Goal: Navigation & Orientation: Find specific page/section

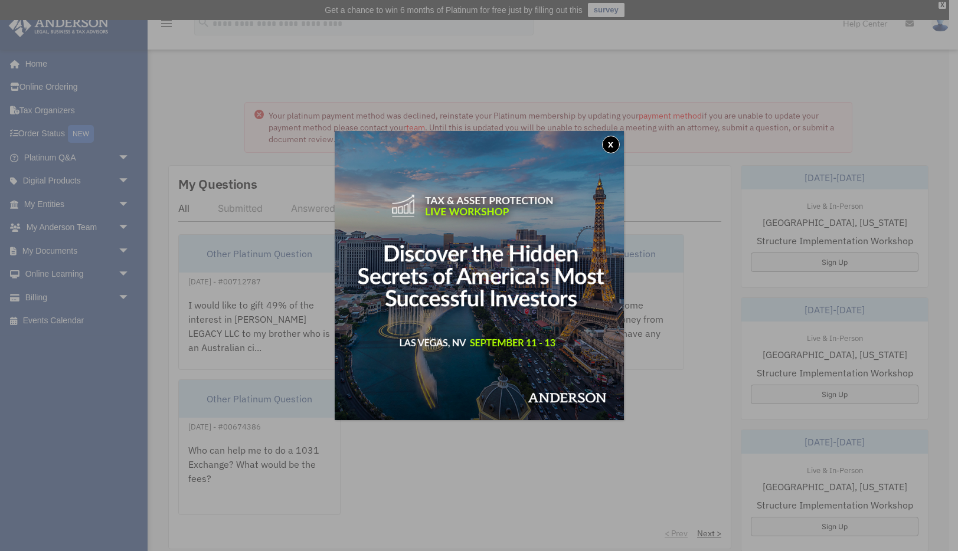
click at [607, 143] on button "x" at bounding box center [611, 145] width 18 height 18
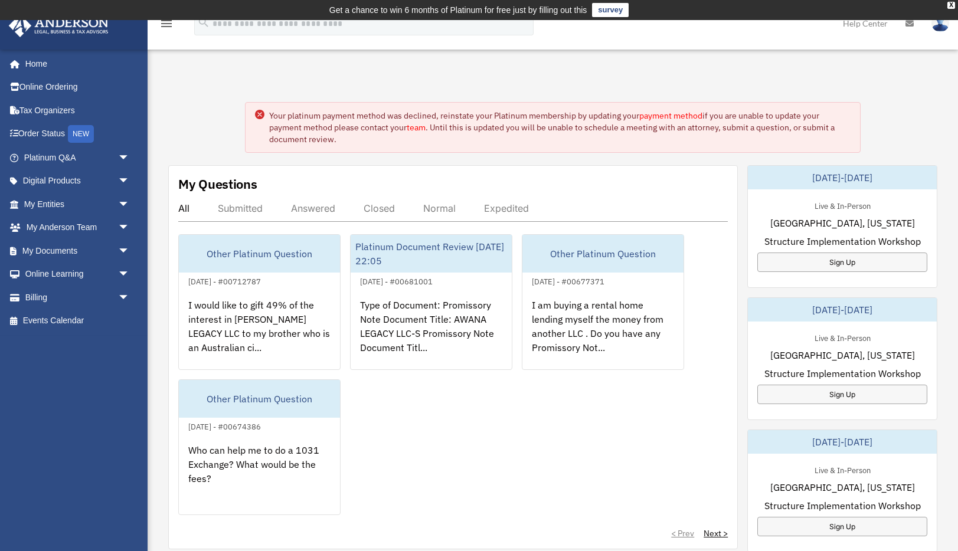
click at [673, 114] on link "payment method" at bounding box center [670, 115] width 63 height 11
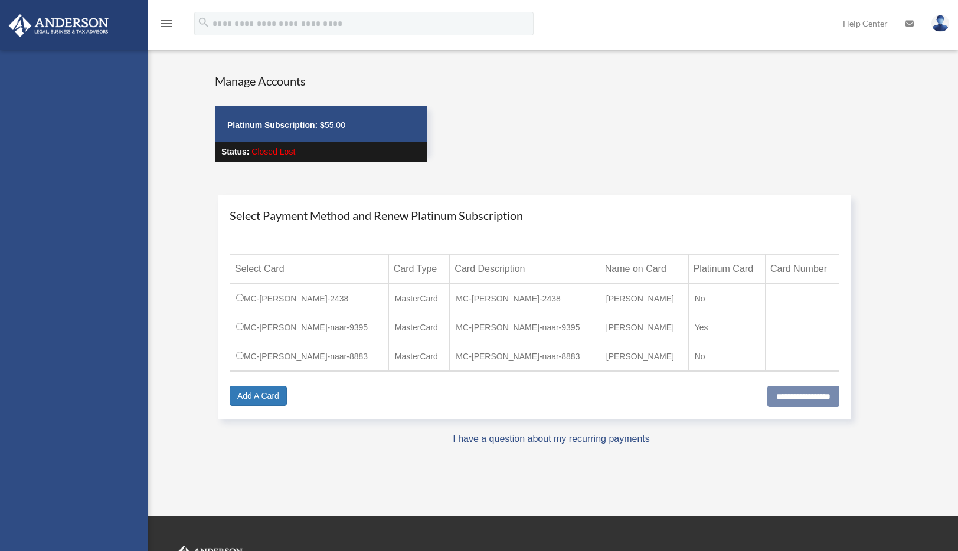
click at [667, 116] on div "Manage Accounts Platinum Subscription: $ 55.00 Status: Closed Lost" at bounding box center [551, 128] width 690 height 111
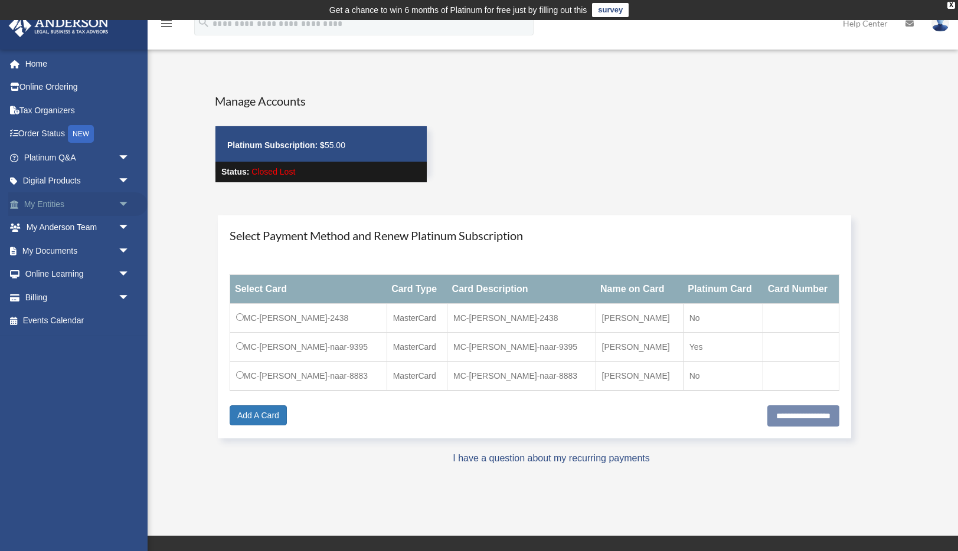
click at [124, 201] on span "arrow_drop_down" at bounding box center [130, 204] width 24 height 24
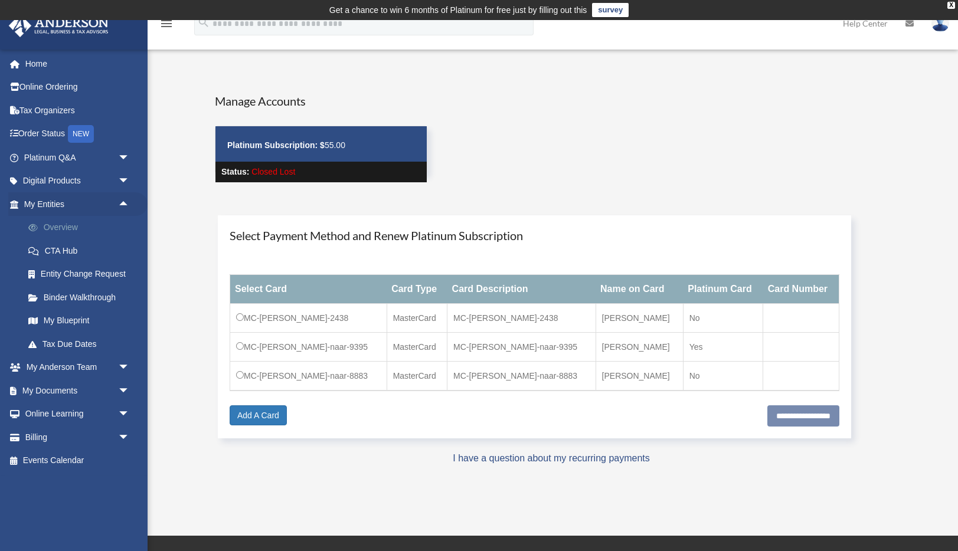
click at [100, 226] on link "Overview" at bounding box center [82, 228] width 131 height 24
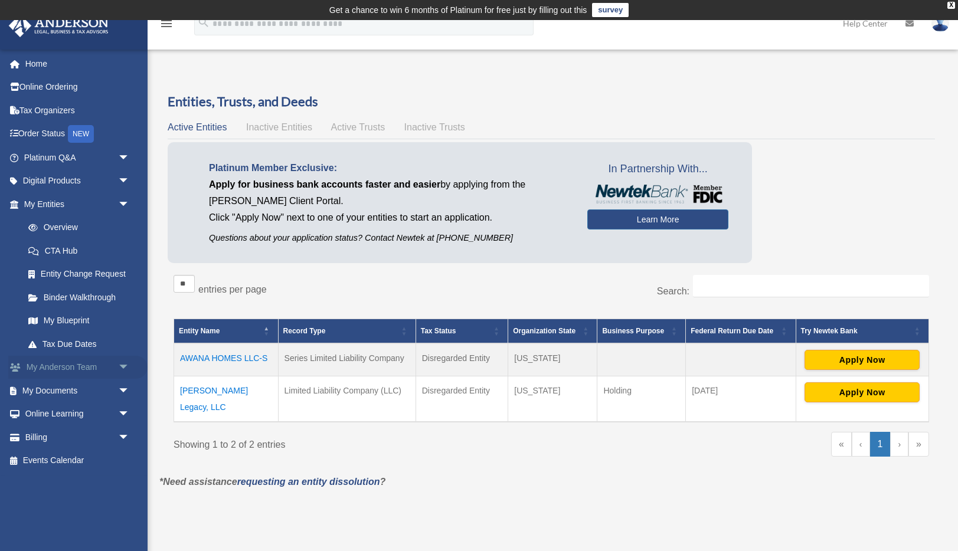
click at [125, 364] on span "arrow_drop_down" at bounding box center [130, 368] width 24 height 24
click at [111, 385] on link "My Anderson Team" at bounding box center [82, 391] width 131 height 24
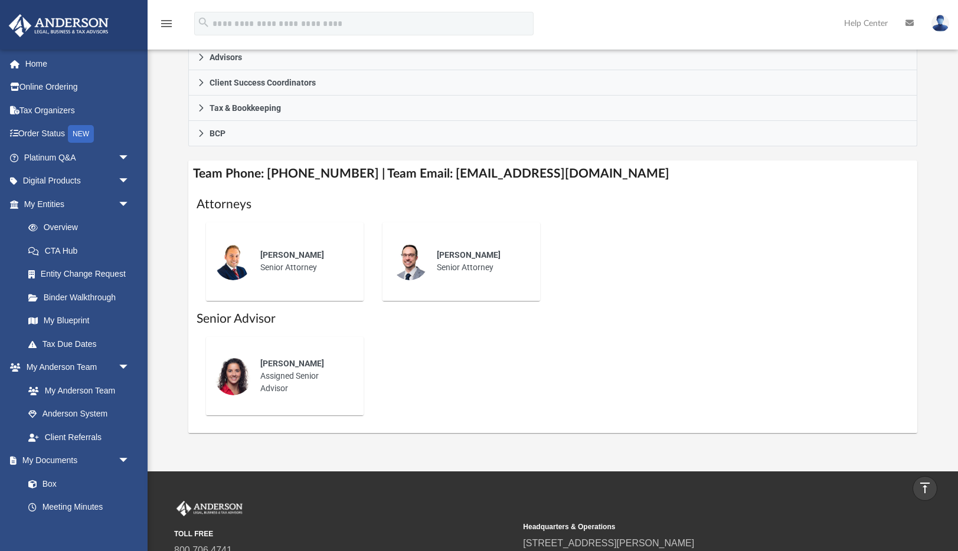
scroll to position [376, 0]
click at [309, 374] on div "[PERSON_NAME] Assigned Senior Advisor" at bounding box center [303, 376] width 103 height 54
click at [230, 368] on img at bounding box center [233, 376] width 38 height 38
click at [89, 437] on link "Client Referrals" at bounding box center [82, 437] width 131 height 24
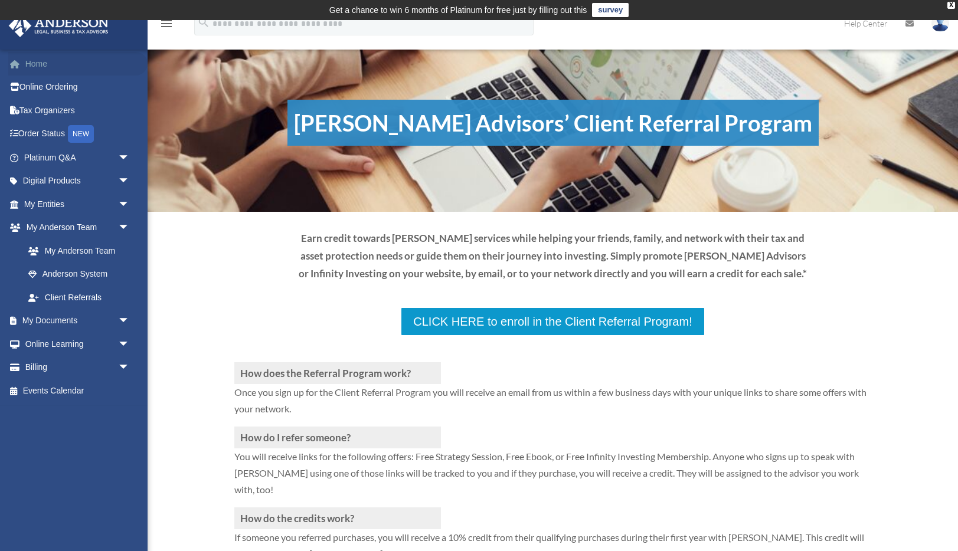
click at [32, 65] on link "Home" at bounding box center [77, 64] width 139 height 24
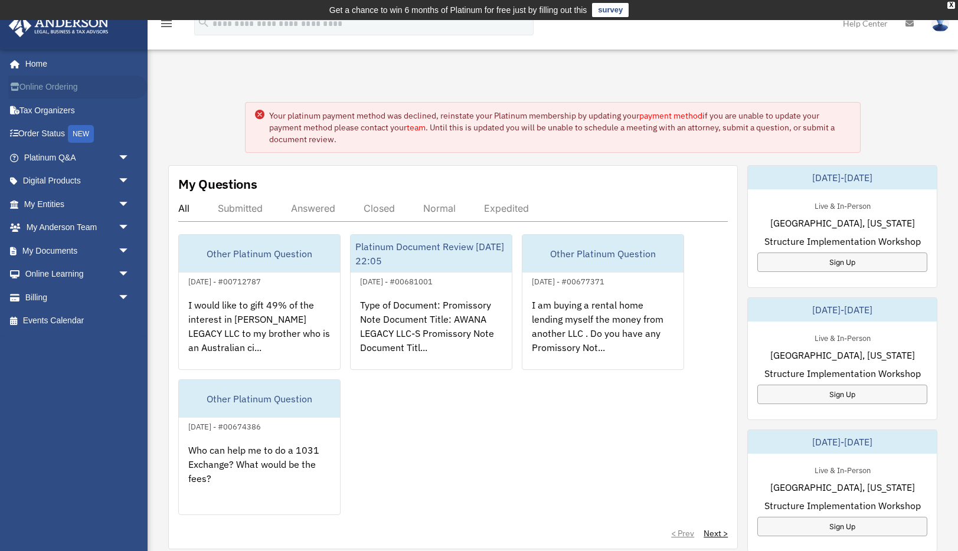
click at [48, 86] on link "Online Ordering" at bounding box center [77, 88] width 139 height 24
